Goal: Check status: Check status

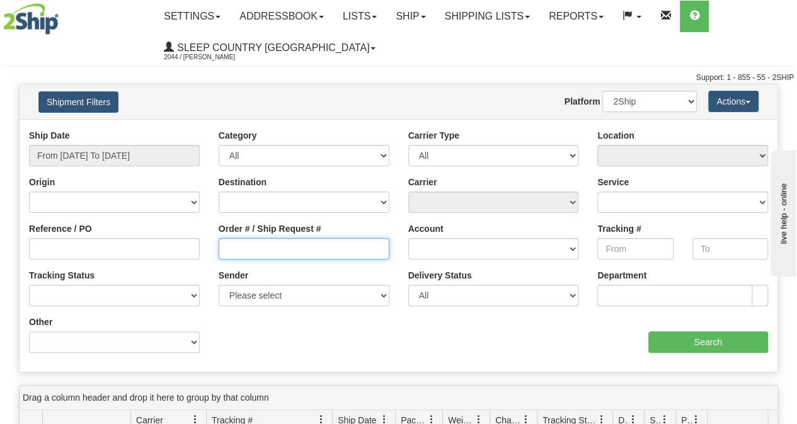
click at [284, 253] on input "Order # / Ship Request #" at bounding box center [304, 248] width 171 height 21
paste input "9002I131190"
type input "9002I131190"
click at [74, 111] on button "Shipment Filters" at bounding box center [78, 101] width 80 height 21
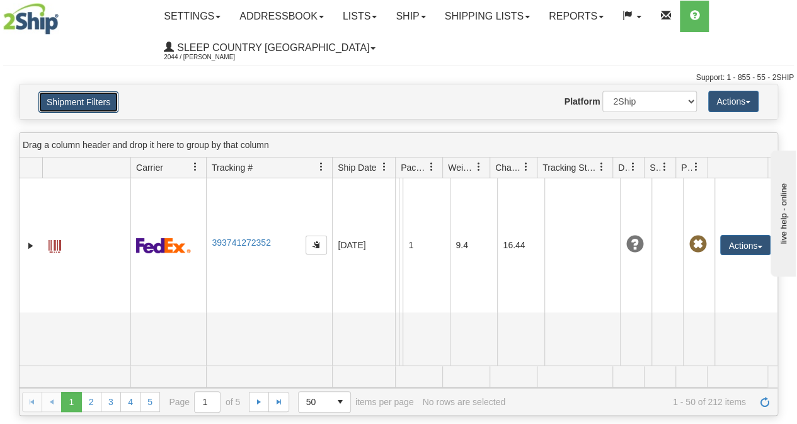
click at [75, 110] on button "Shipment Filters" at bounding box center [78, 101] width 80 height 21
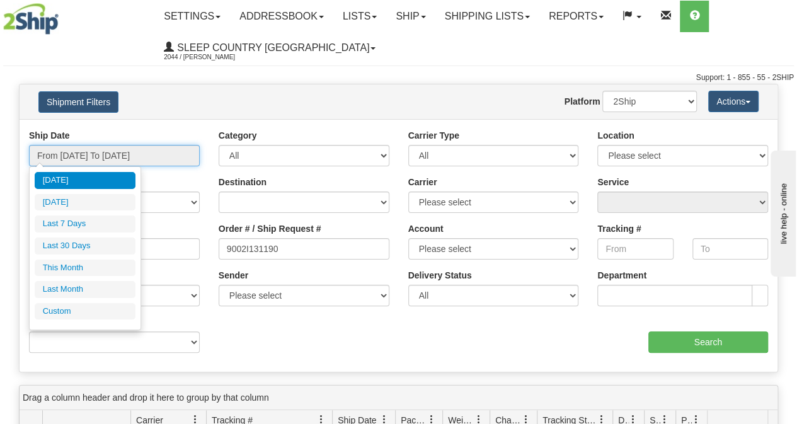
click at [89, 152] on input "From [DATE] To [DATE]" at bounding box center [114, 155] width 171 height 21
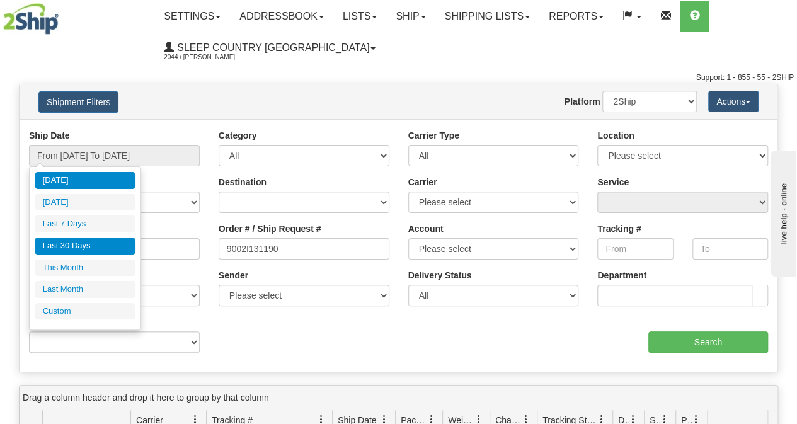
click at [110, 251] on li "Last 30 Days" at bounding box center [85, 245] width 101 height 17
type input "From [DATE] To [DATE]"
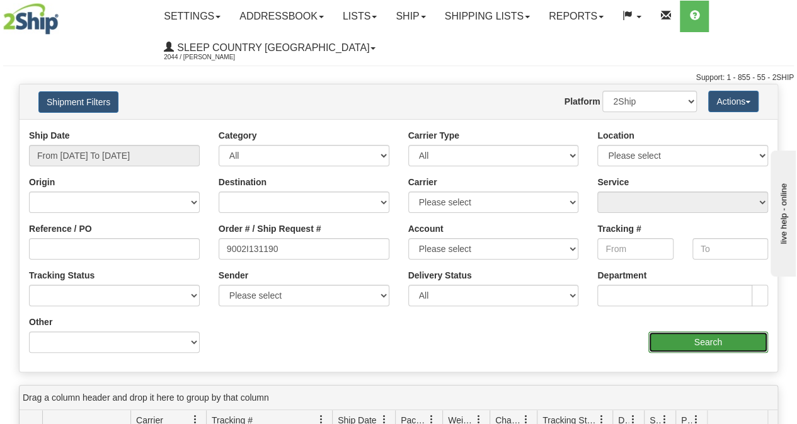
click at [746, 346] on input "Search" at bounding box center [708, 341] width 120 height 21
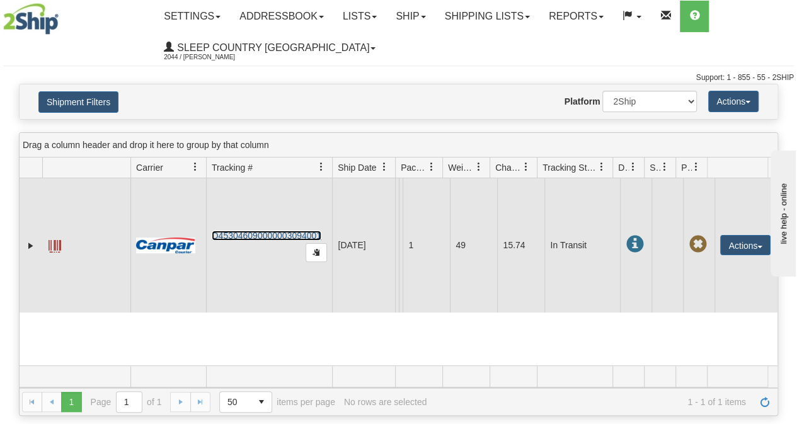
click at [255, 234] on link "D453046090000003094001" at bounding box center [267, 236] width 110 height 10
